Goal: Information Seeking & Learning: Understand process/instructions

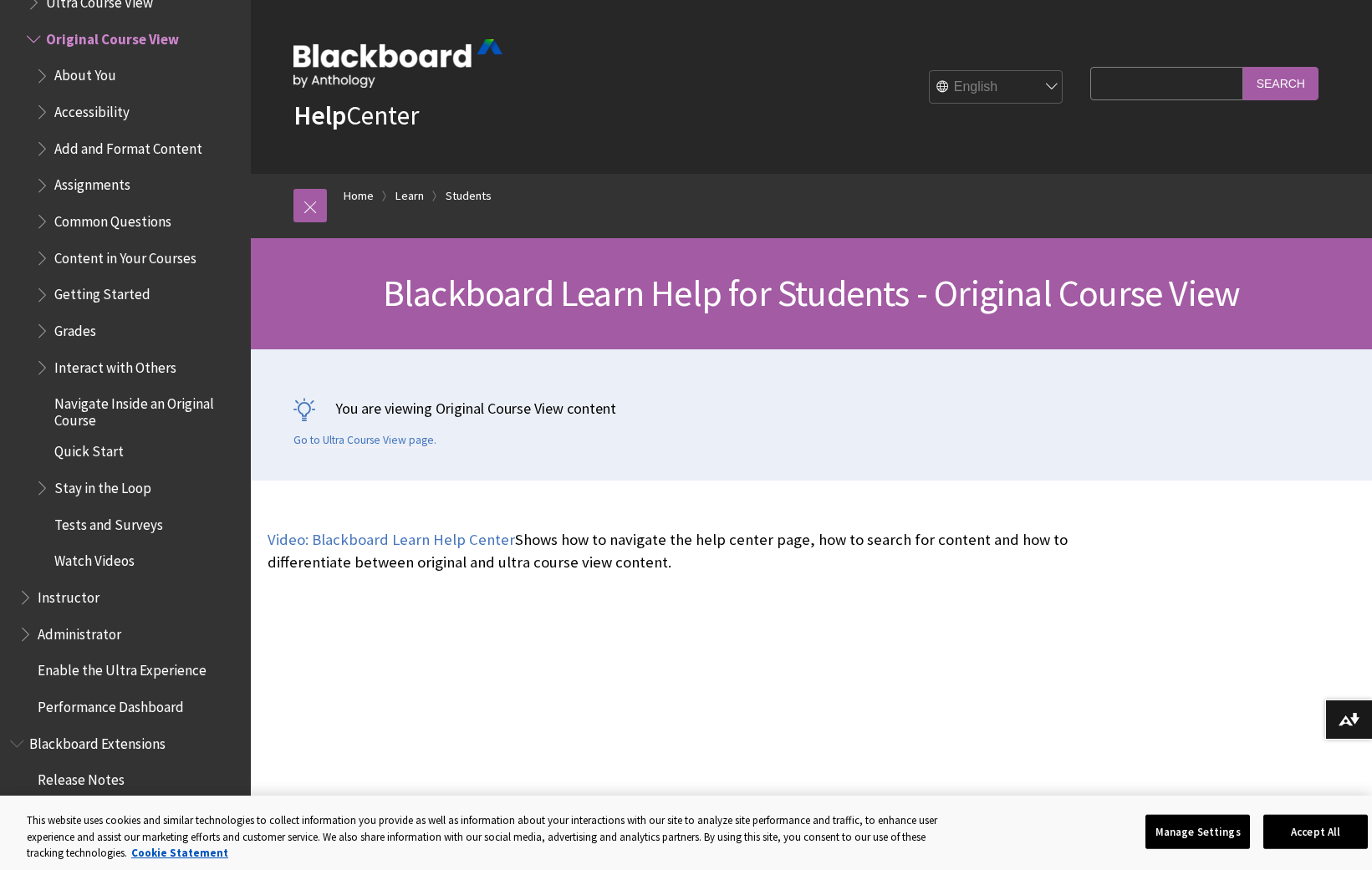
click at [1143, 85] on input "Search Query" at bounding box center [1166, 84] width 152 height 33
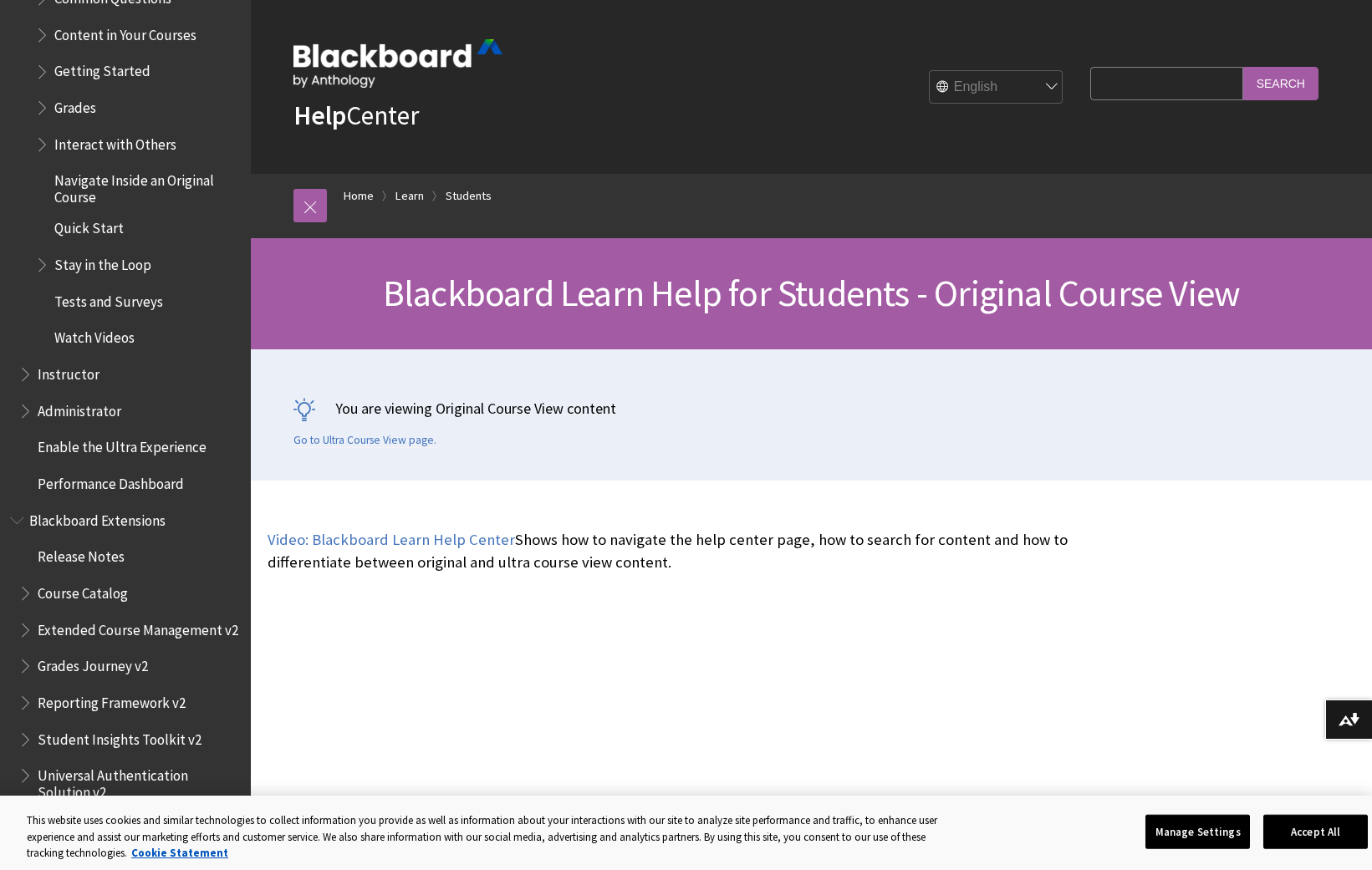
scroll to position [2309, 0]
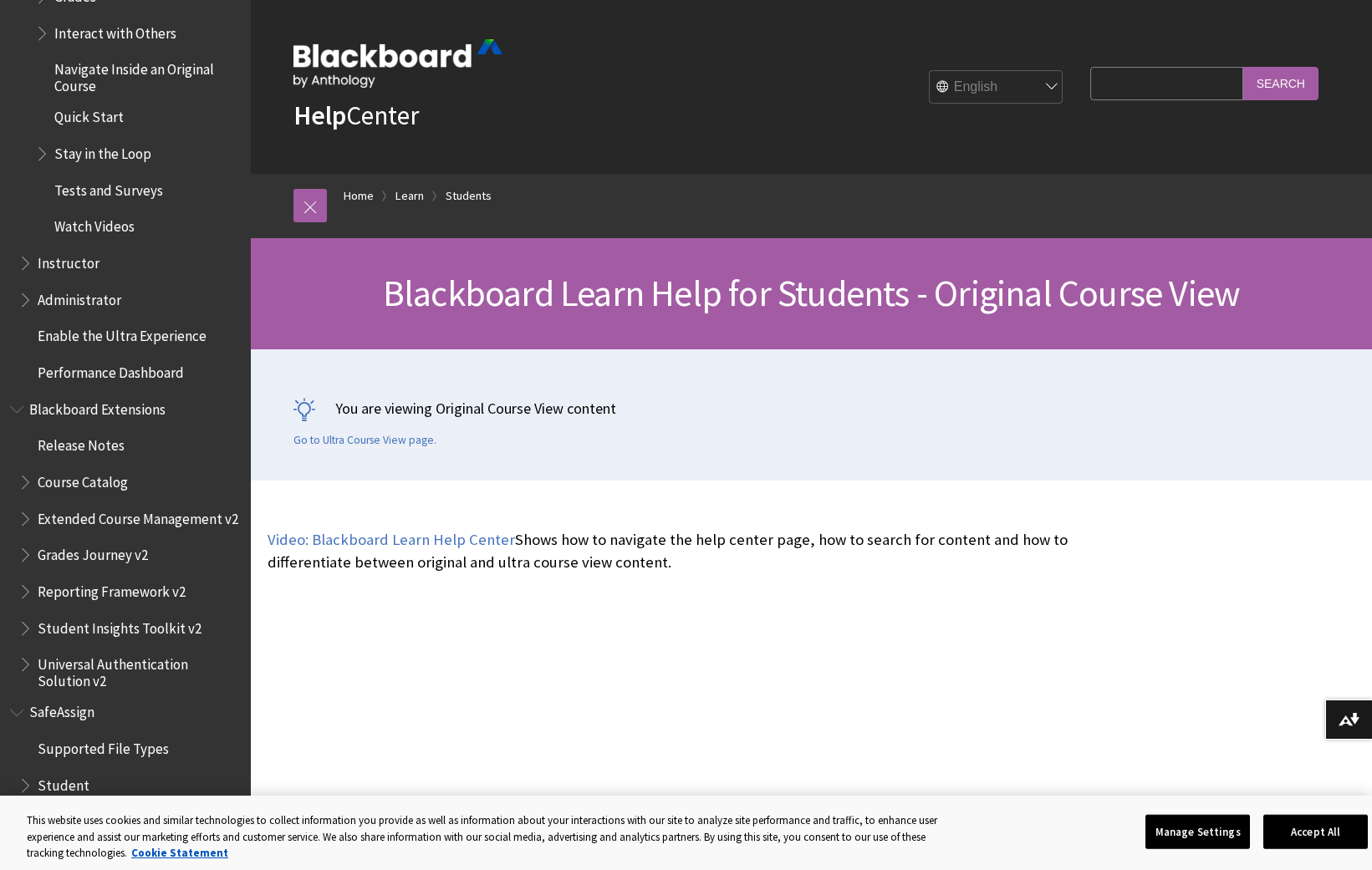
click at [26, 260] on span "Book outline for Blackboard Learn Help" at bounding box center [27, 260] width 17 height 21
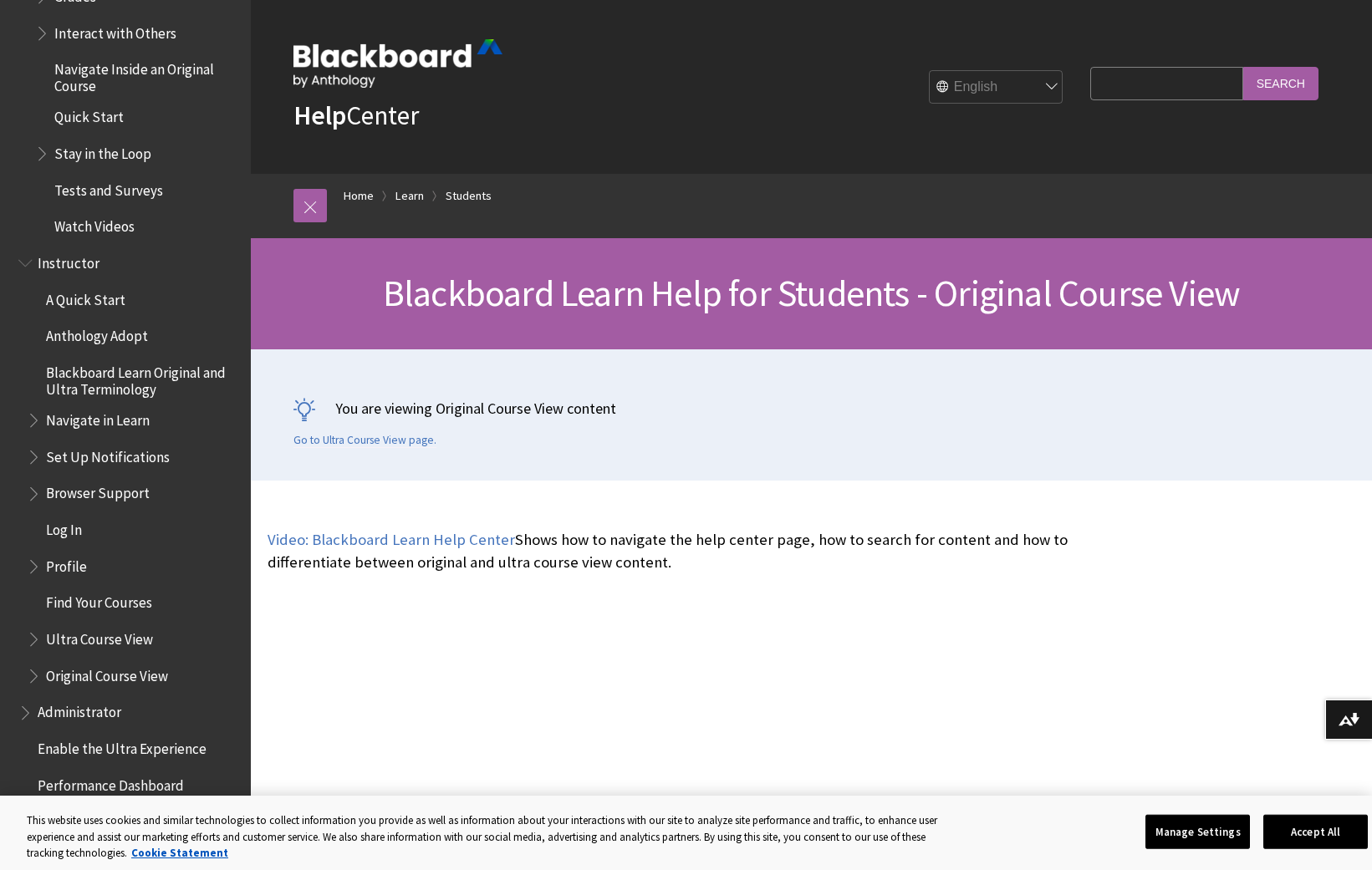
click at [142, 457] on span "Set Up Notifications" at bounding box center [107, 454] width 123 height 22
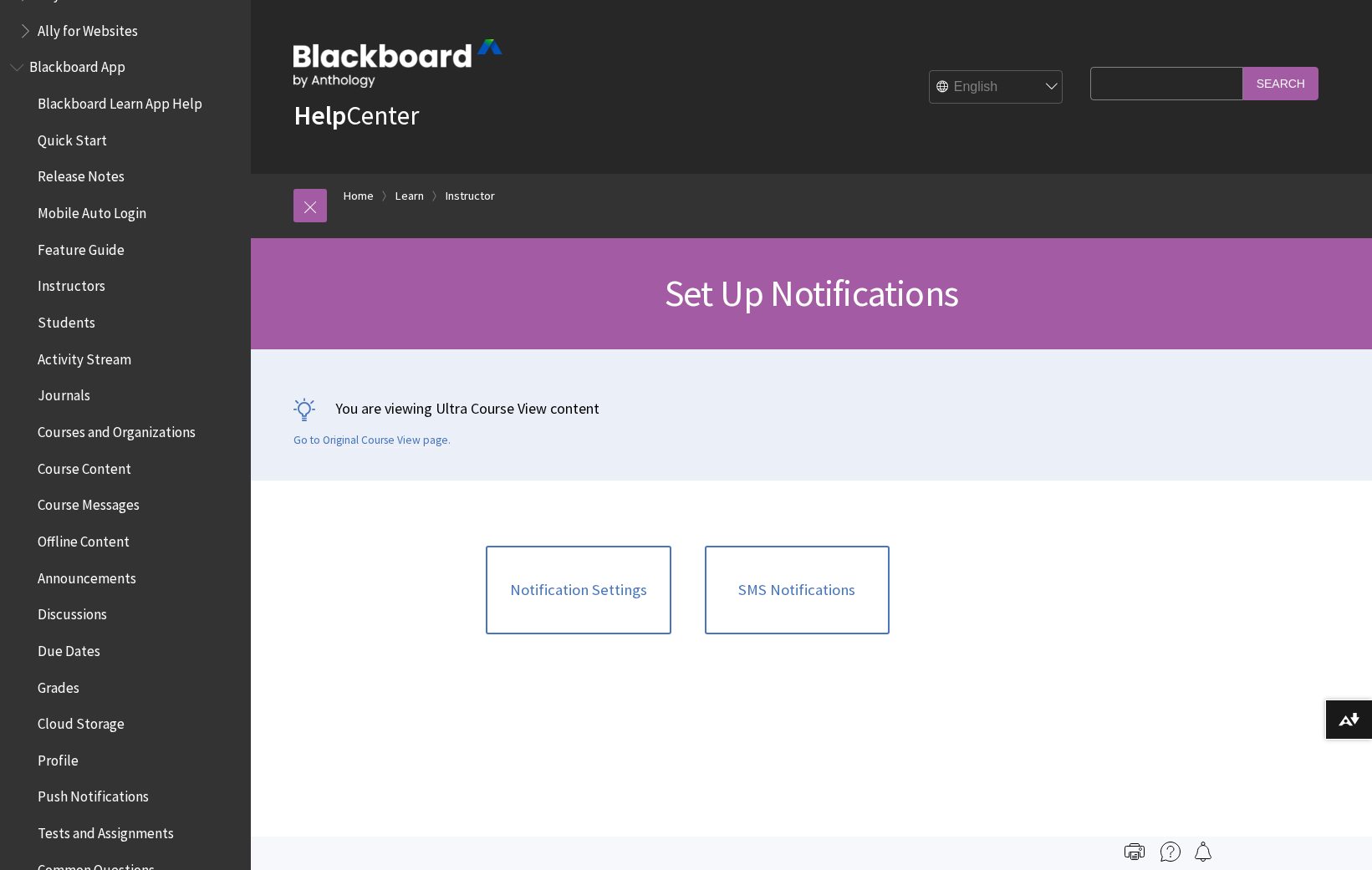
scroll to position [335, 0]
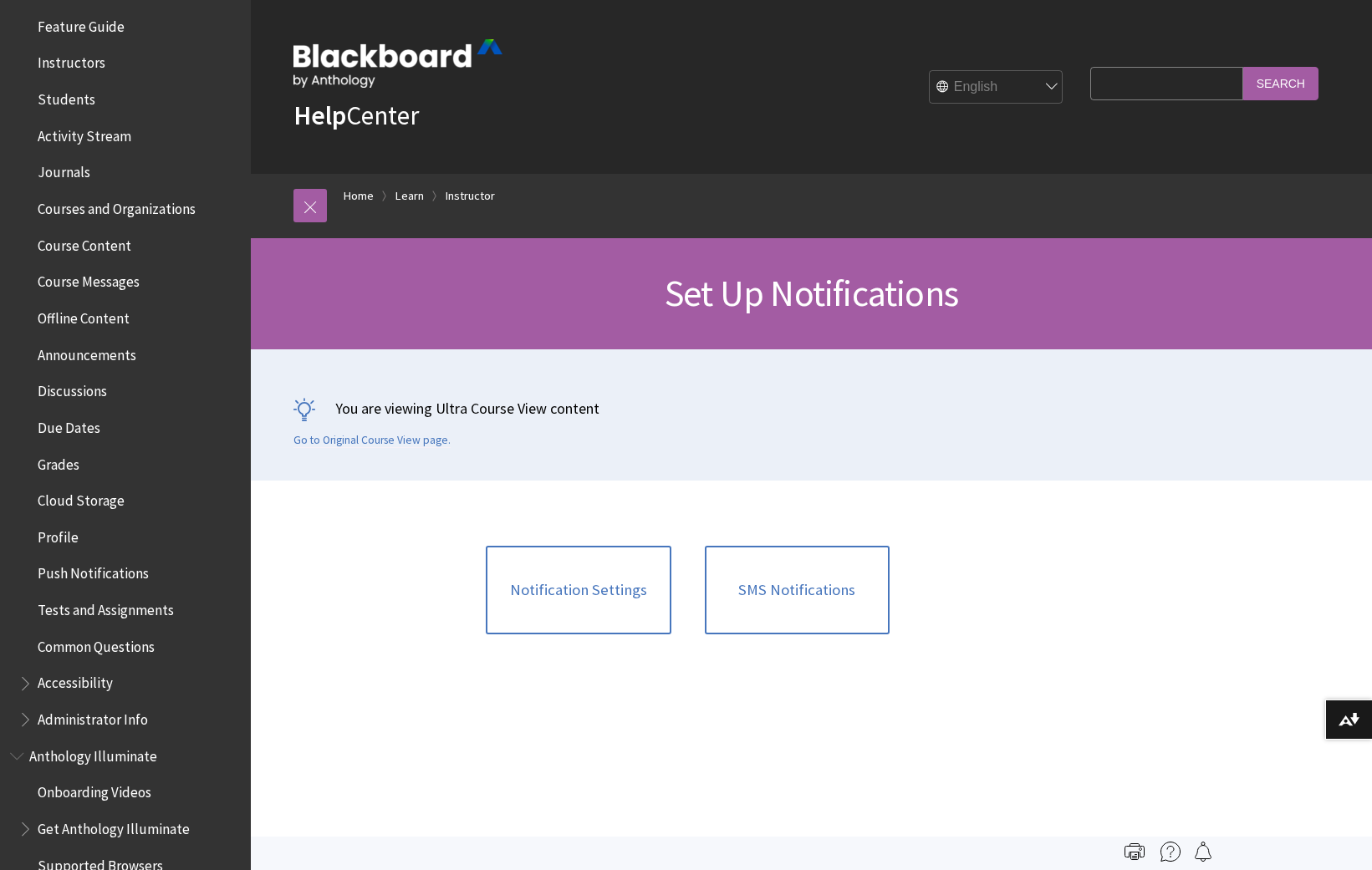
click at [114, 615] on span "Tests and Assignments" at bounding box center [106, 607] width 136 height 22
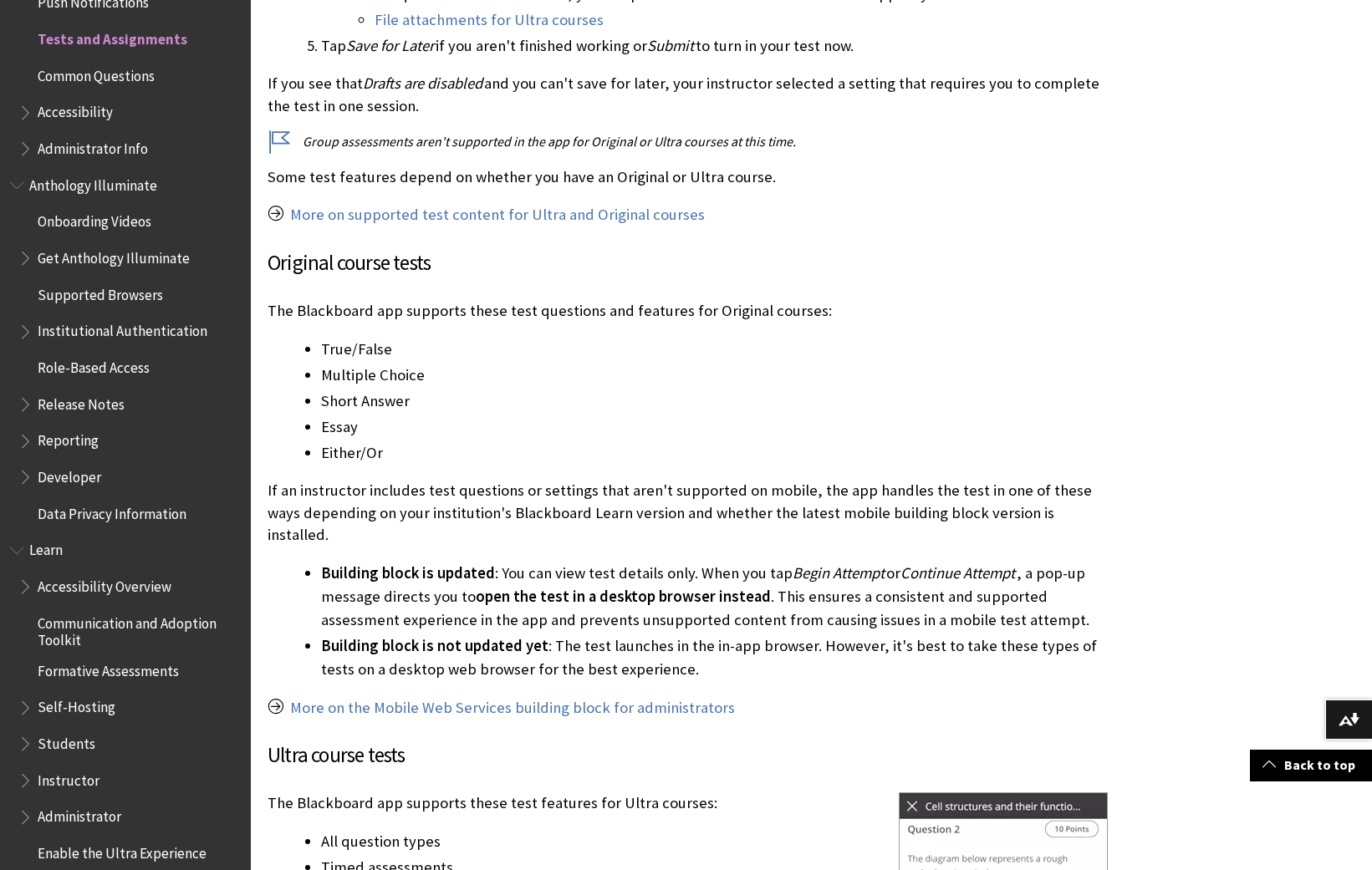
scroll to position [2117, 0]
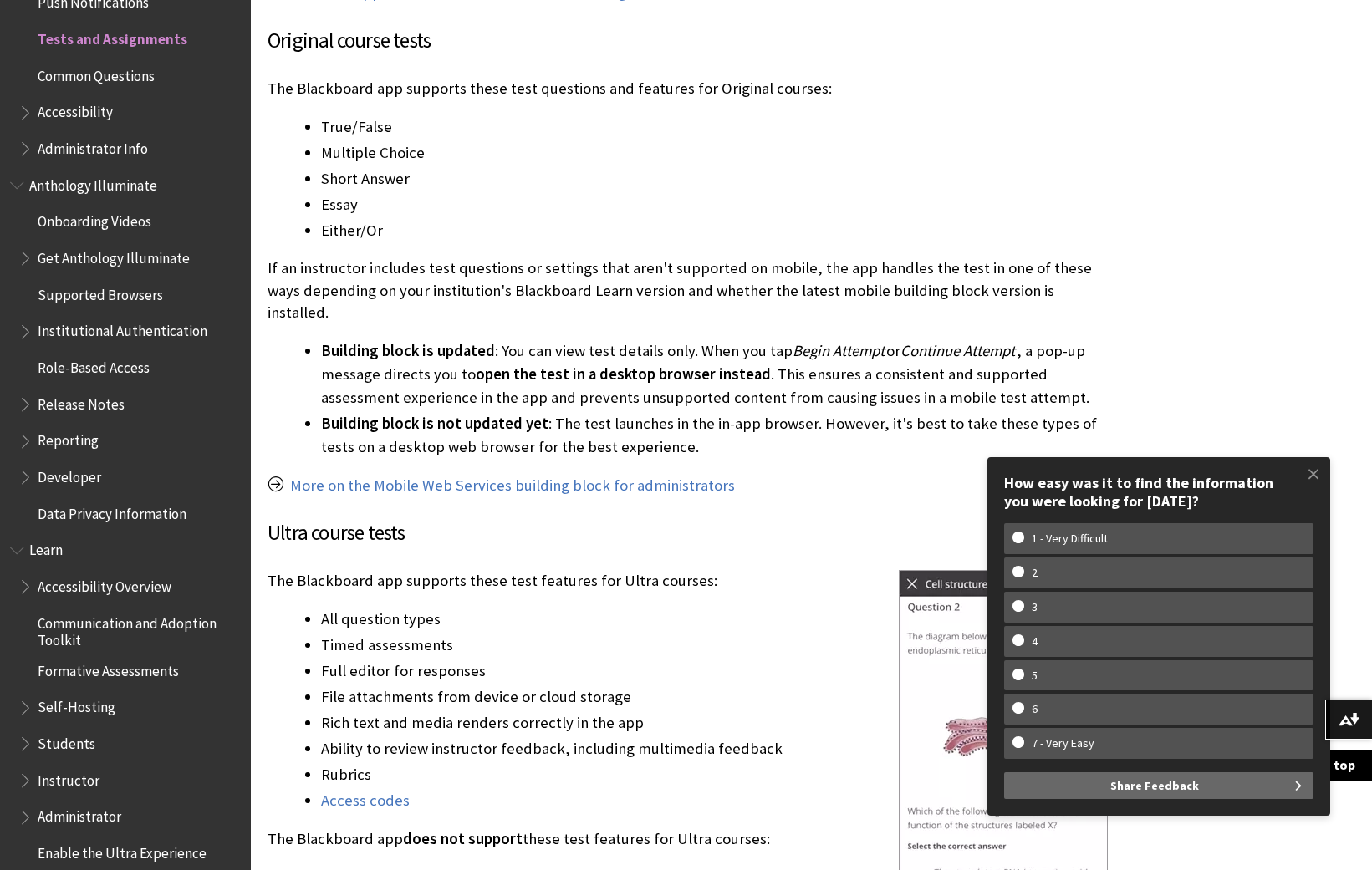
click at [738, 518] on h3 "Ultra course tests" at bounding box center [687, 533] width 840 height 32
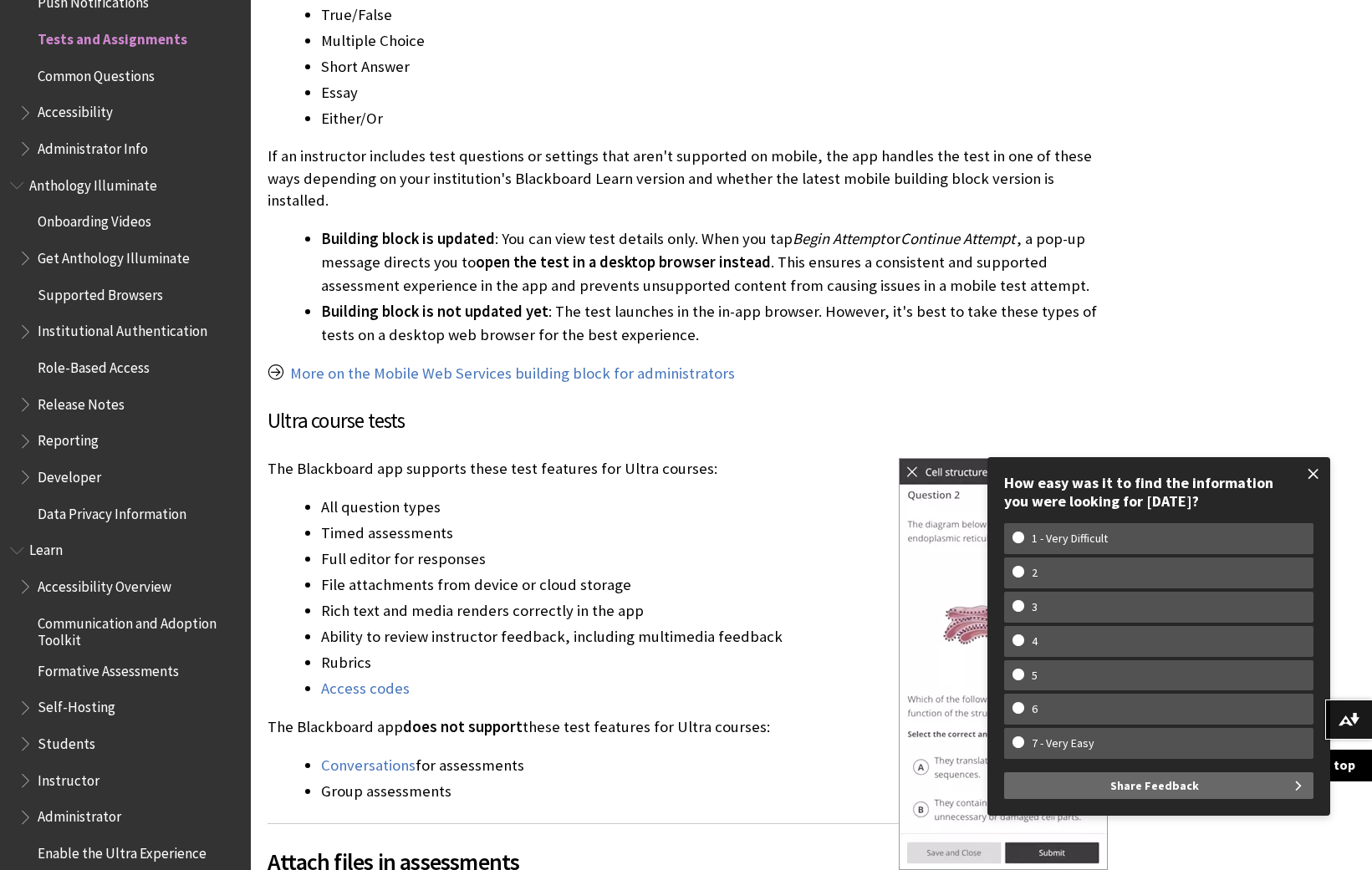
click at [1316, 469] on span at bounding box center [1312, 473] width 35 height 35
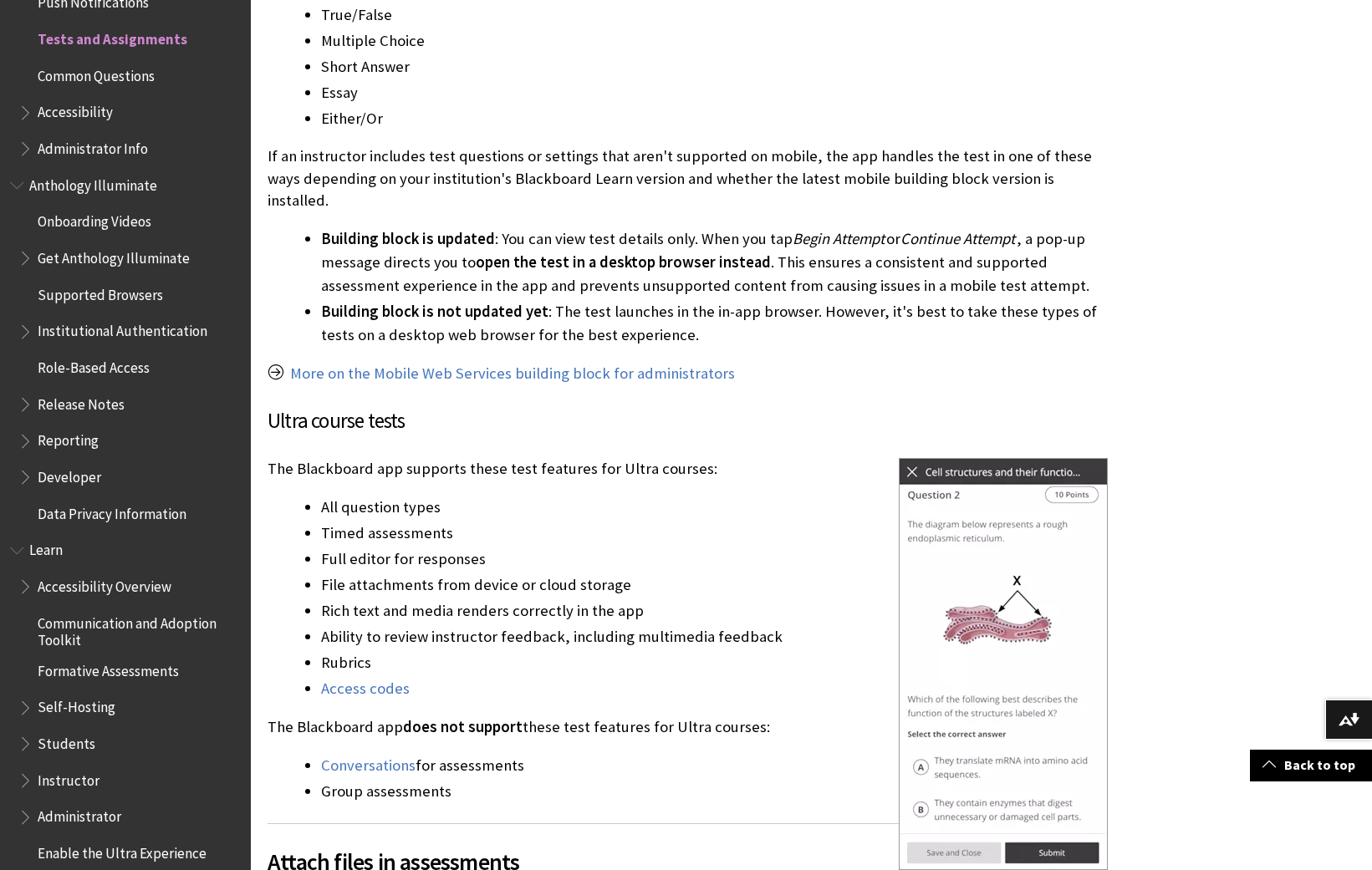
click at [907, 458] on img at bounding box center [1003, 664] width 209 height 412
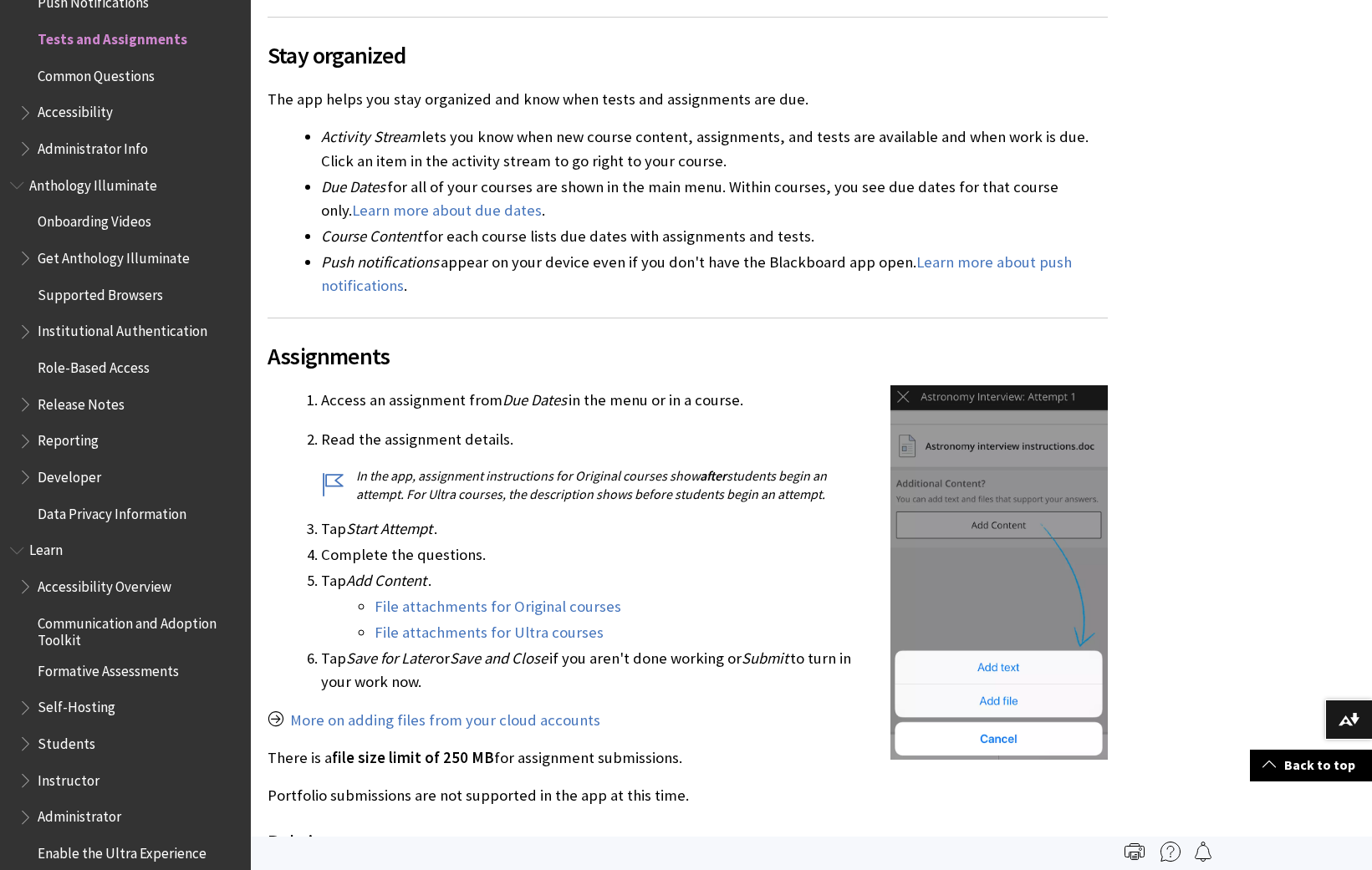
scroll to position [0, 0]
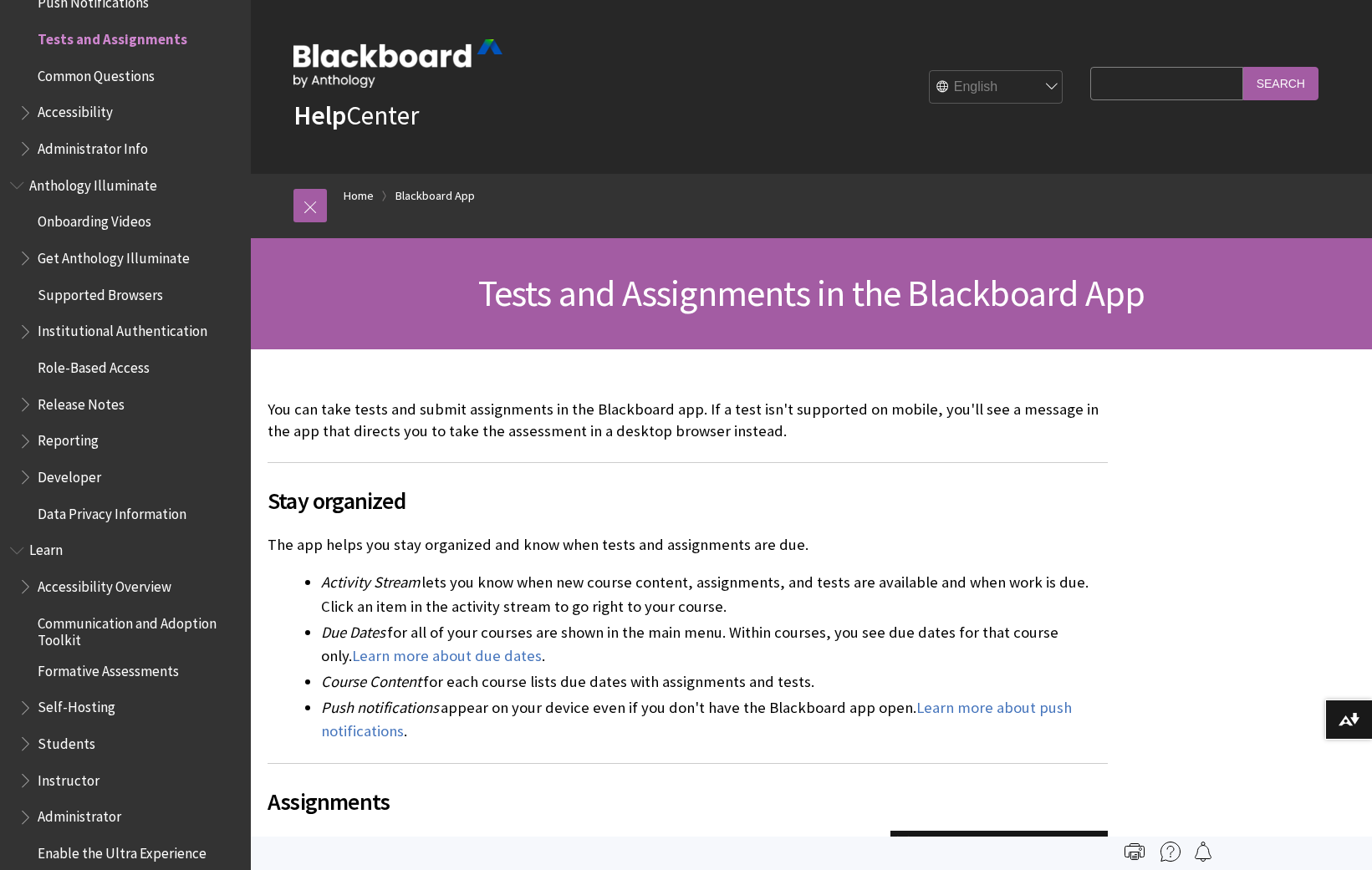
click at [1158, 82] on input "Search Query" at bounding box center [1166, 84] width 152 height 33
type input "receipt of exam submission"
click at [1243, 67] on input "Search" at bounding box center [1280, 84] width 75 height 33
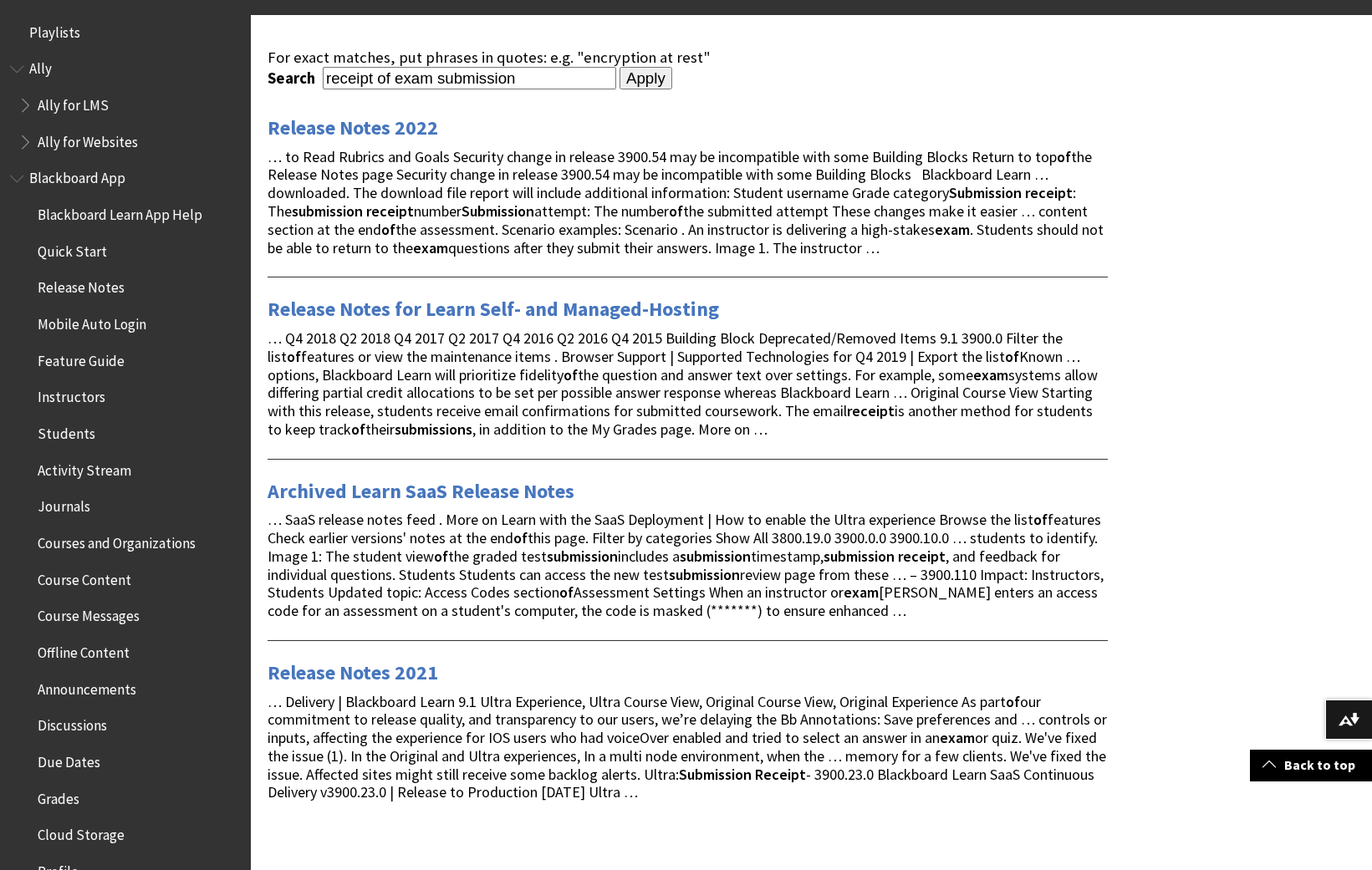
scroll to position [111, 0]
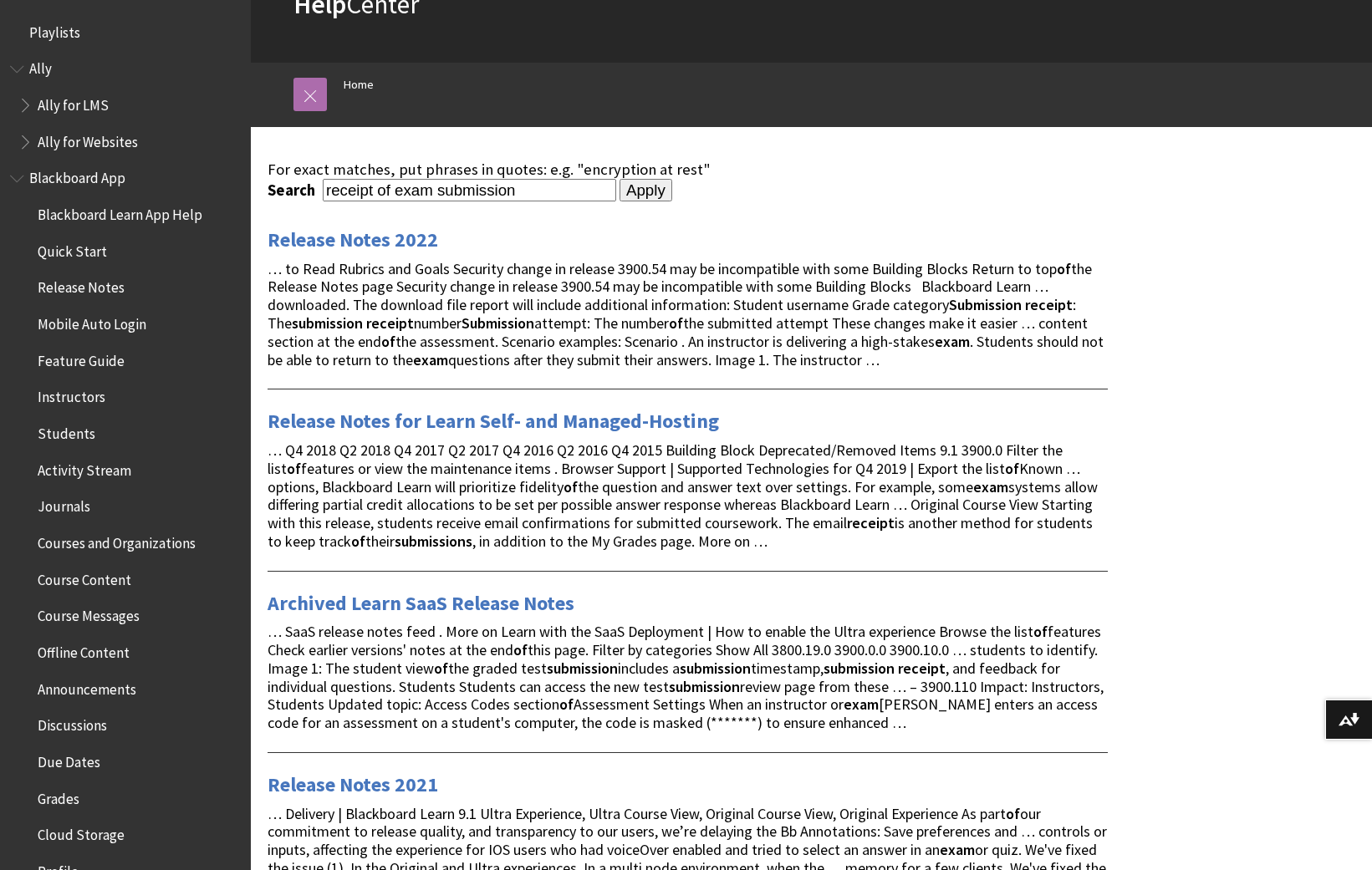
click at [310, 89] on link at bounding box center [310, 94] width 34 height 34
